Goal: Find specific page/section: Find specific page/section

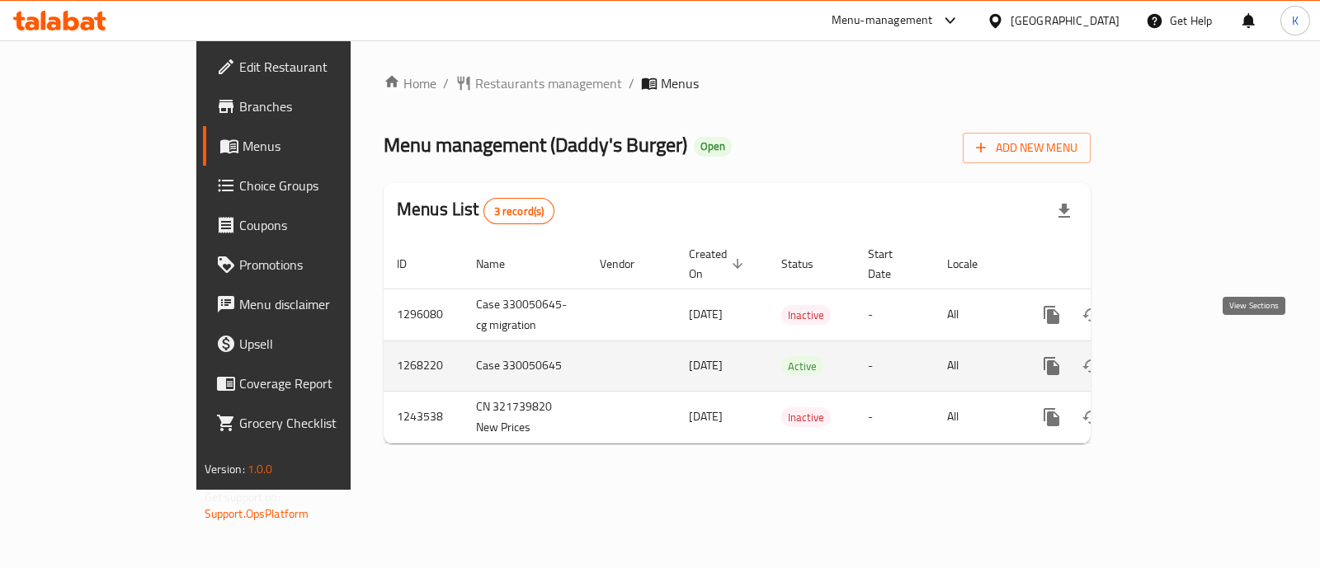
click at [1181, 356] on icon "enhanced table" at bounding box center [1171, 366] width 20 height 20
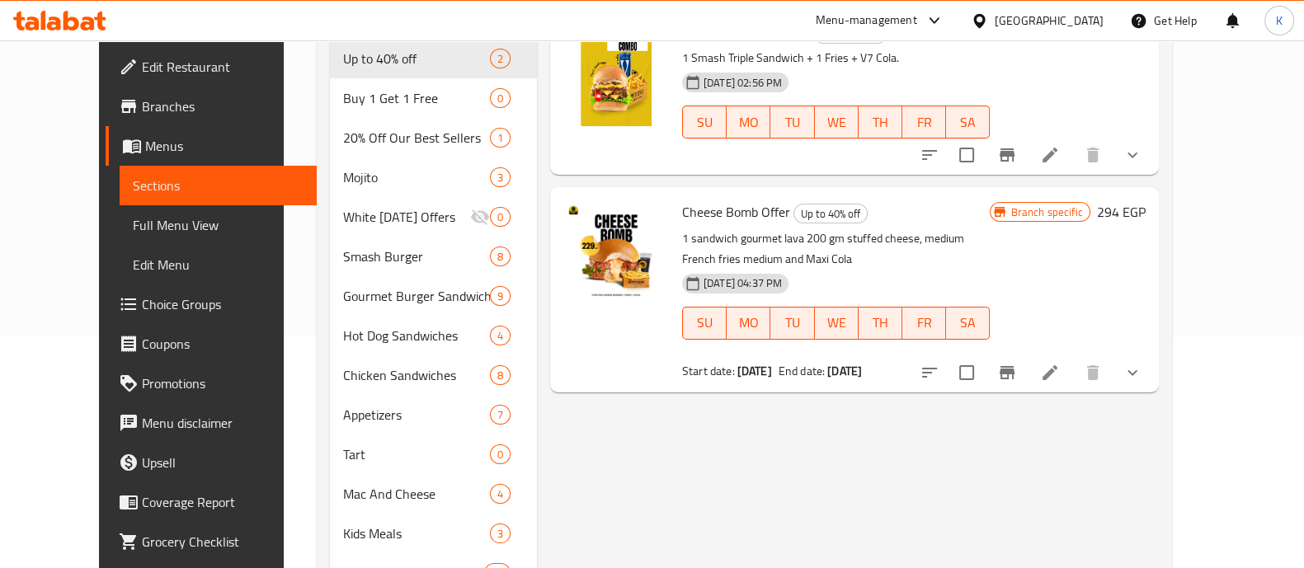
scroll to position [207, 0]
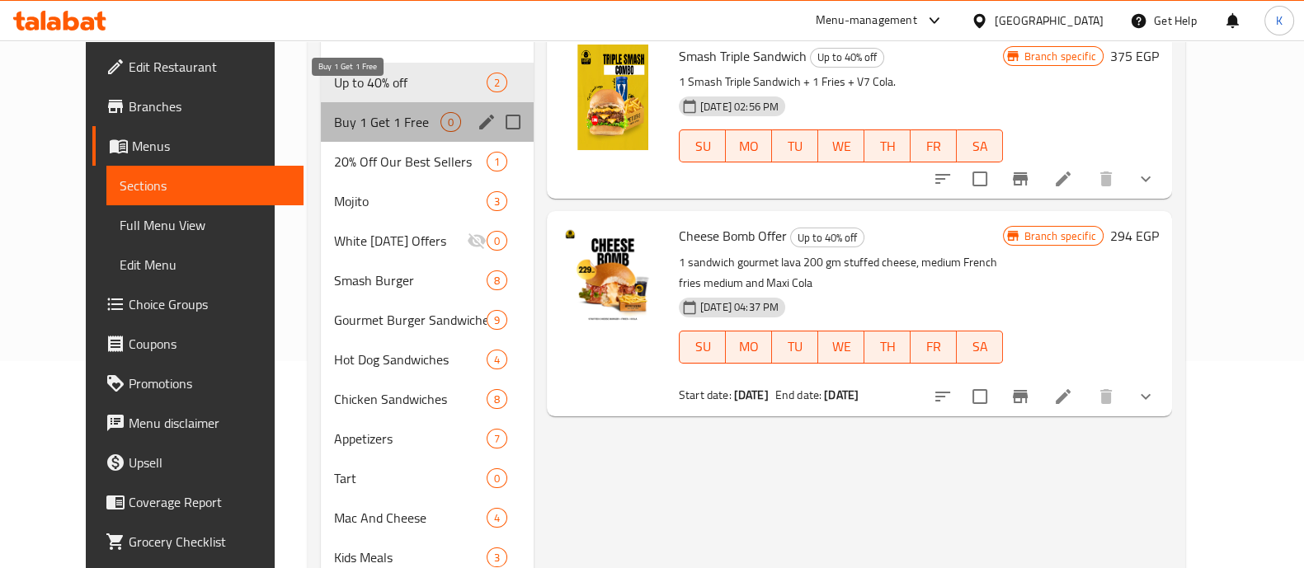
click at [381, 112] on span "Buy 1 Get 1 Free" at bounding box center [387, 122] width 106 height 20
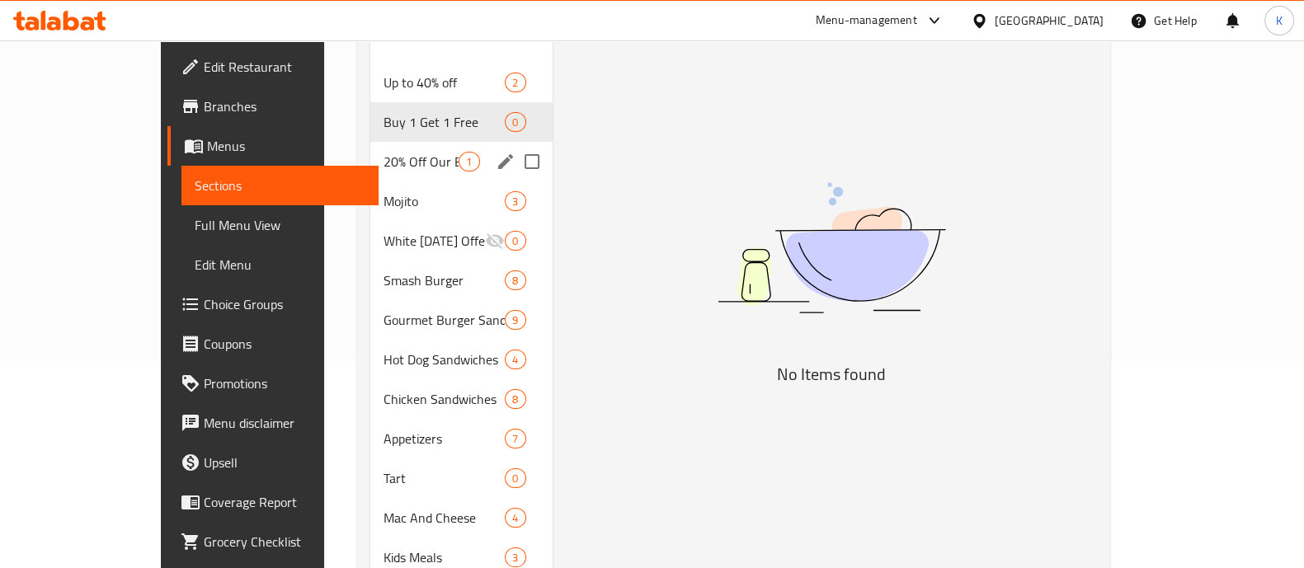
click at [384, 152] on span "20% Off Our Best Sellers" at bounding box center [421, 162] width 75 height 20
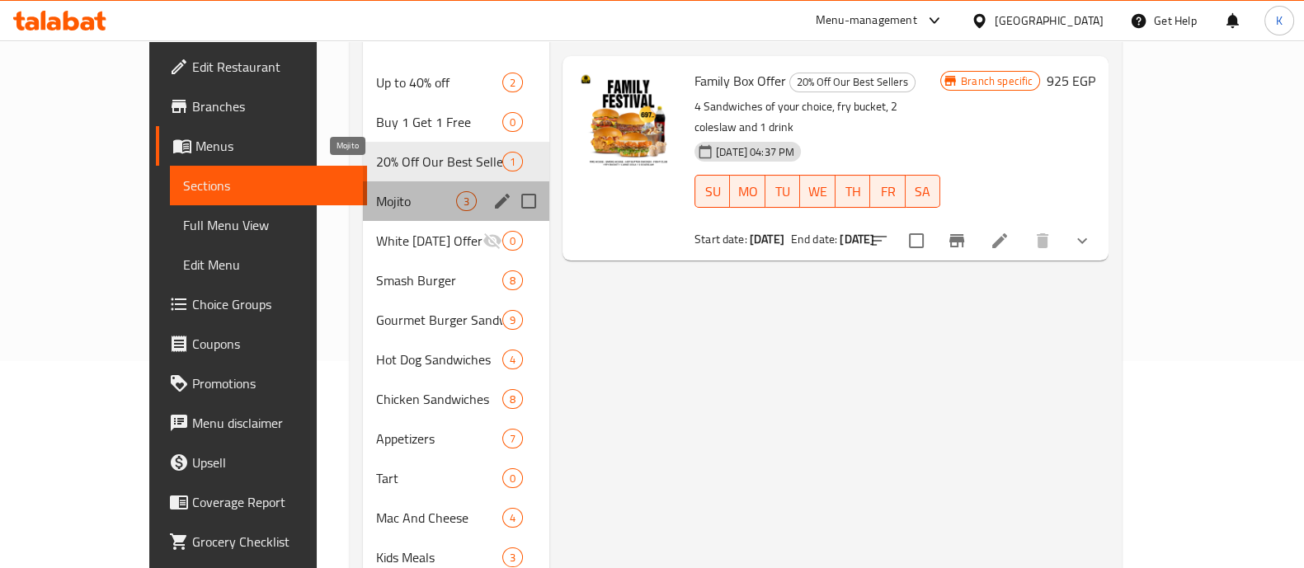
click at [376, 191] on span "Mojito" at bounding box center [416, 201] width 80 height 20
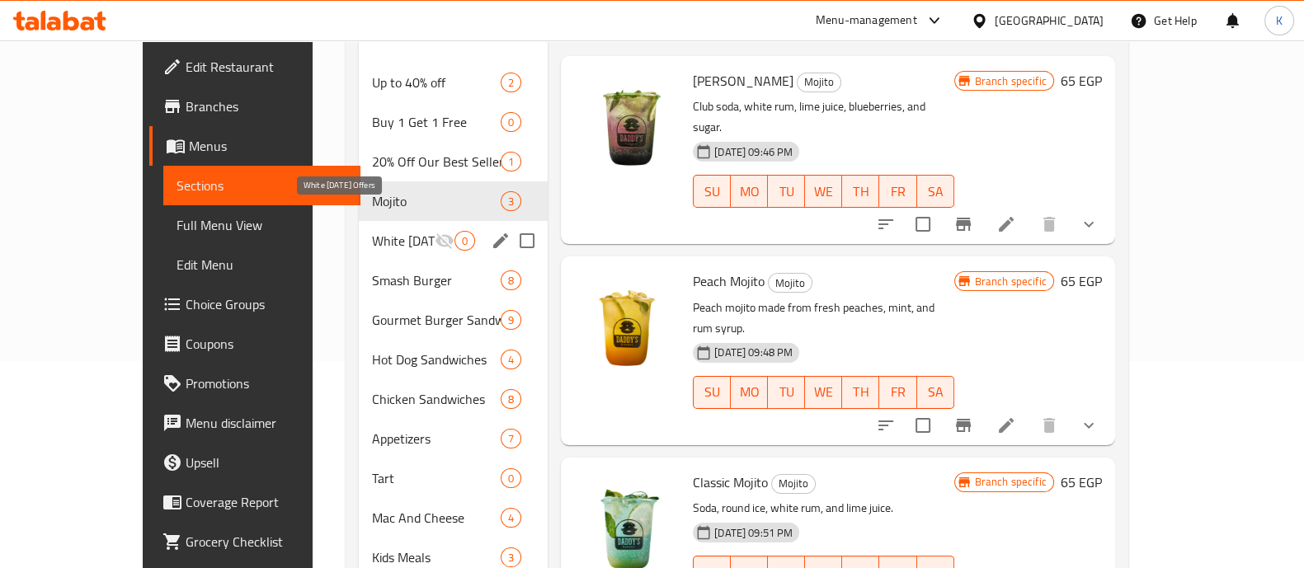
click at [380, 231] on span "White [DATE] Offers" at bounding box center [403, 241] width 63 height 20
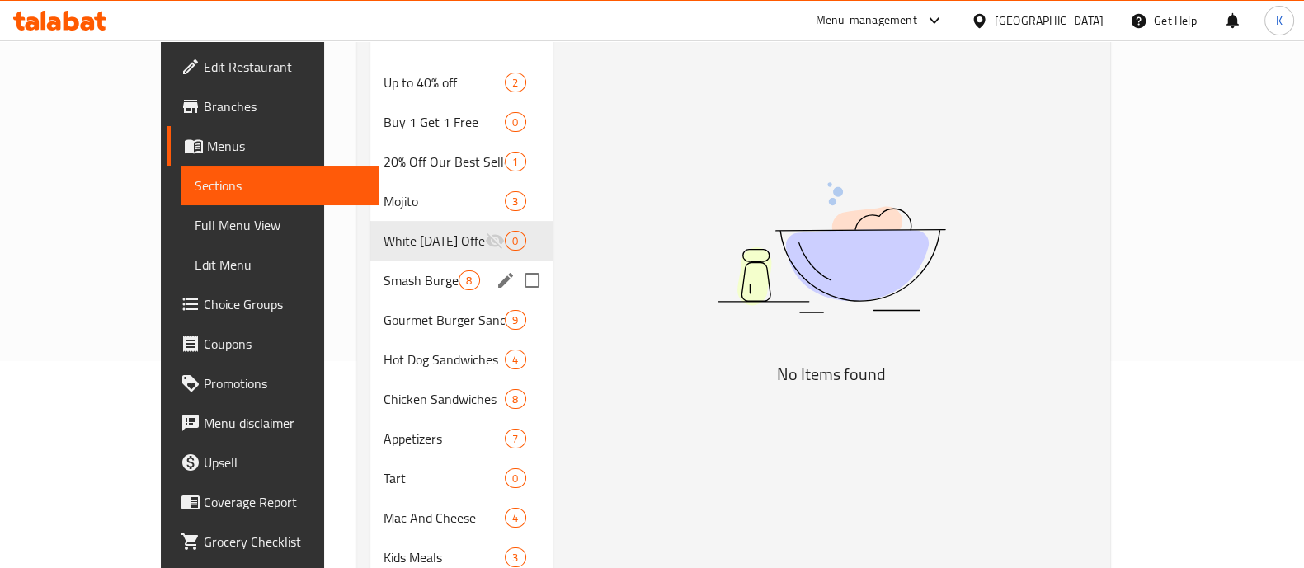
click at [384, 271] on span "Smash Burger" at bounding box center [421, 281] width 75 height 20
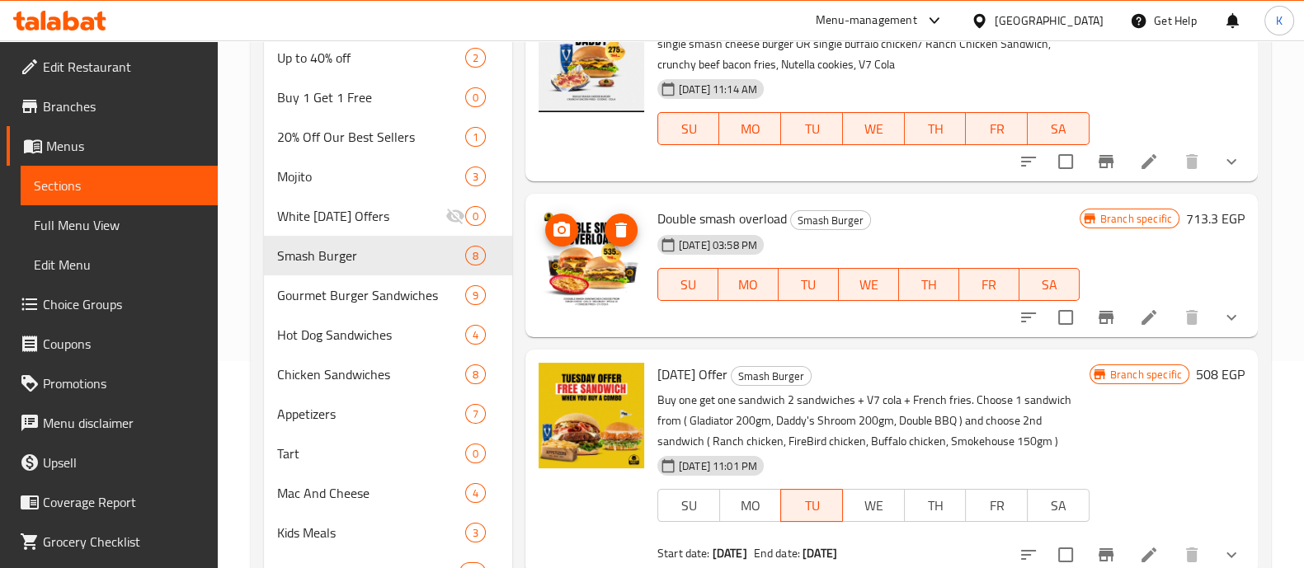
scroll to position [39, 0]
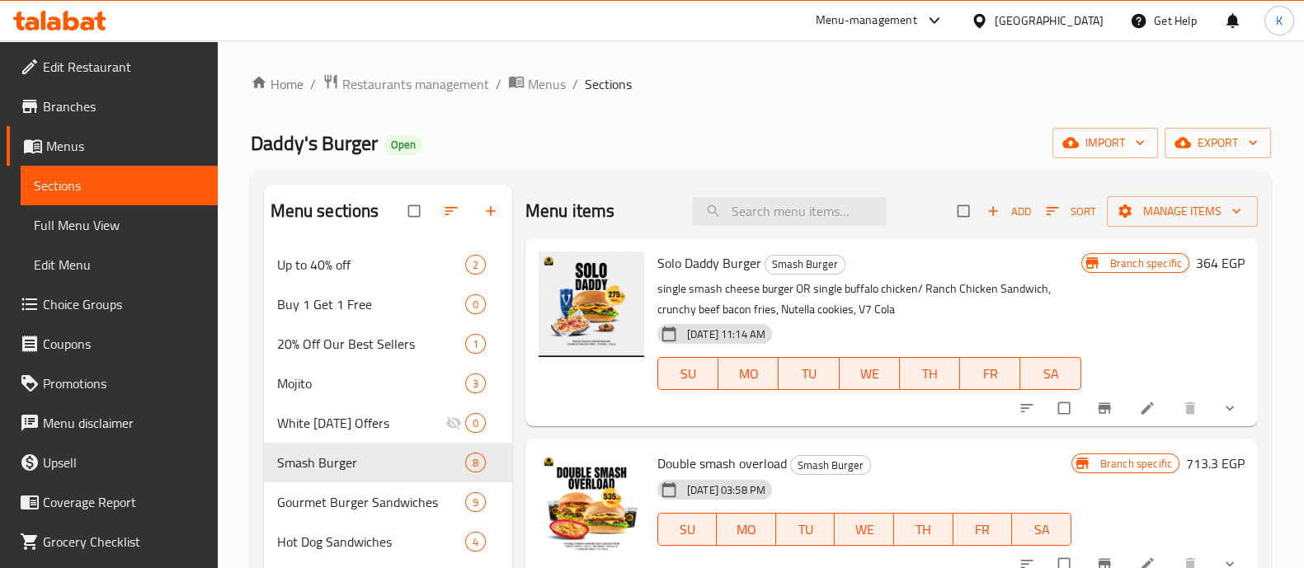
click at [909, 17] on div "Menu-management" at bounding box center [866, 21] width 101 height 20
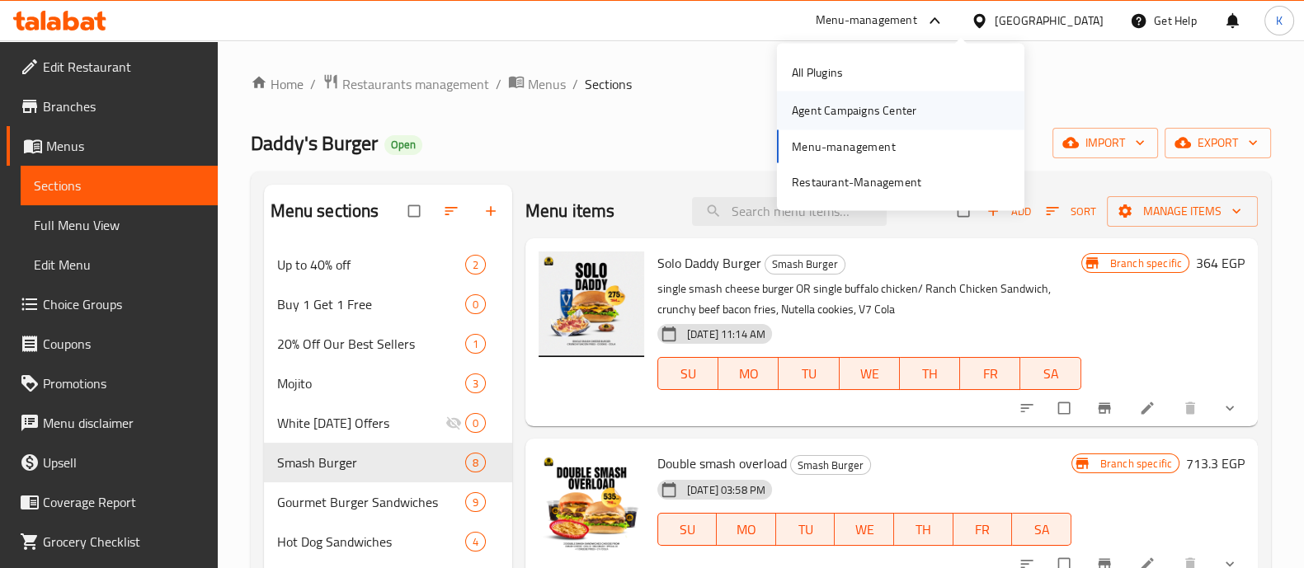
click at [865, 93] on div "Agent Campaigns Center" at bounding box center [854, 111] width 151 height 38
